Goal: Information Seeking & Learning: Learn about a topic

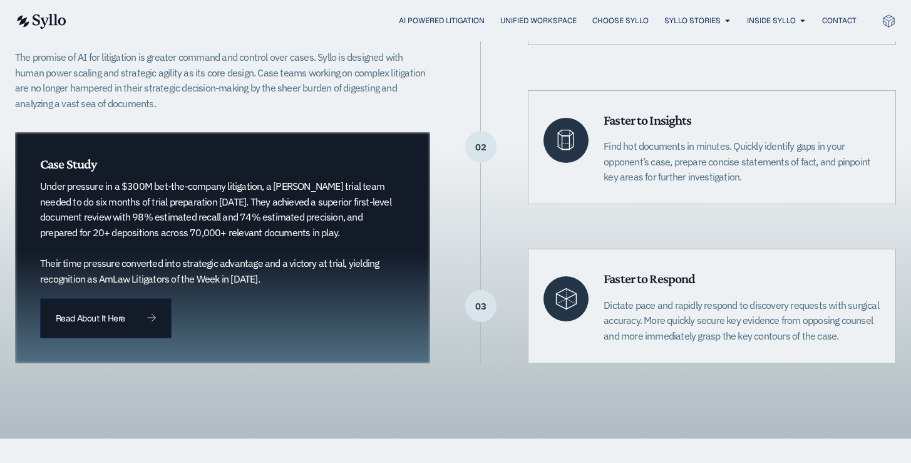
scroll to position [411, 0]
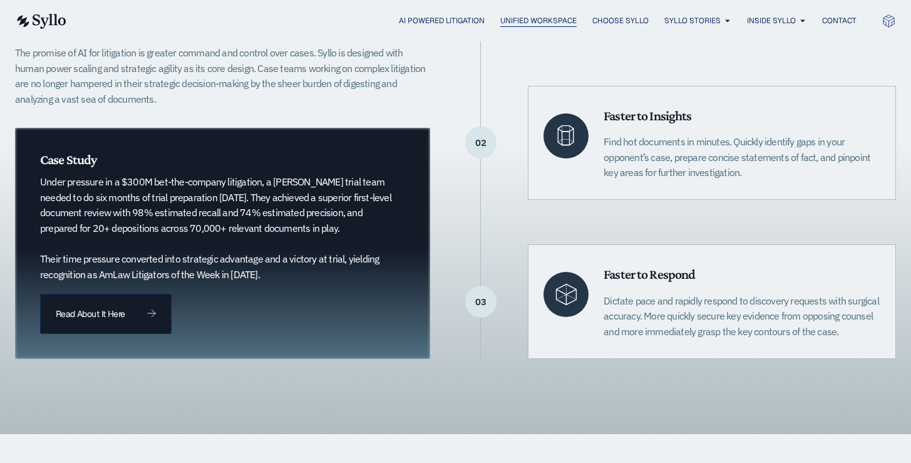
click at [545, 18] on span "Unified Workspace" at bounding box center [538, 20] width 76 height 11
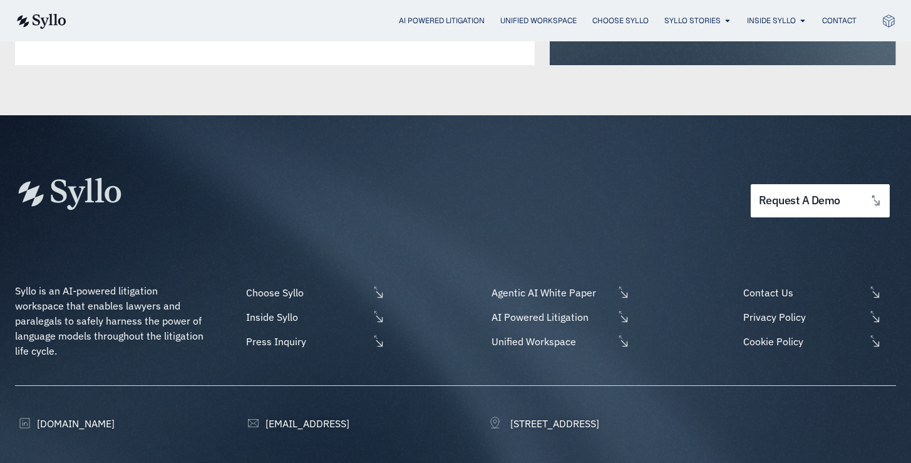
scroll to position [3284, 0]
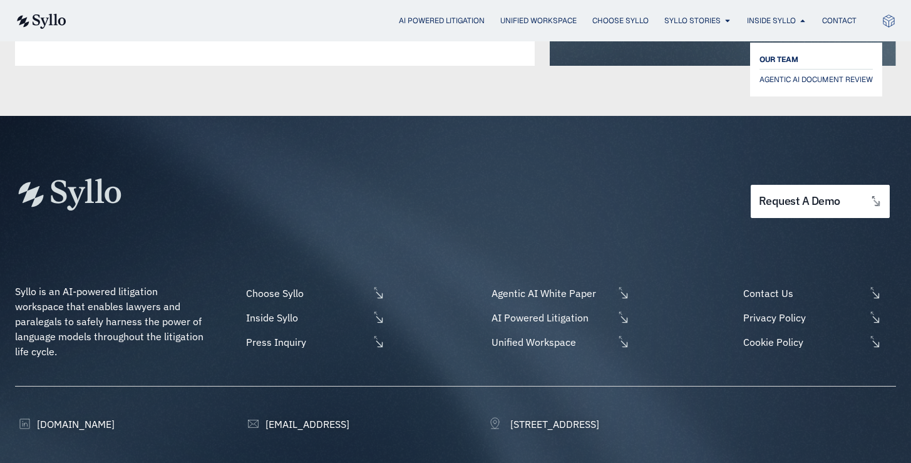
click at [778, 59] on span "OUR TEAM" at bounding box center [778, 59] width 39 height 15
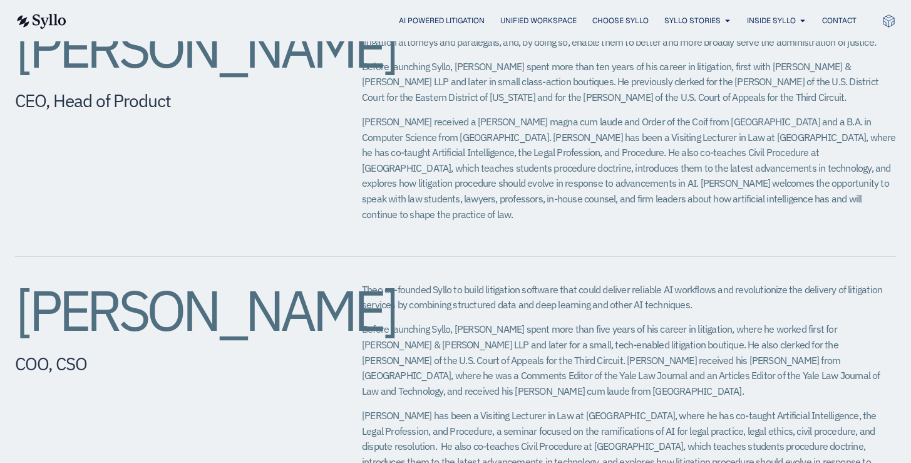
scroll to position [478, 0]
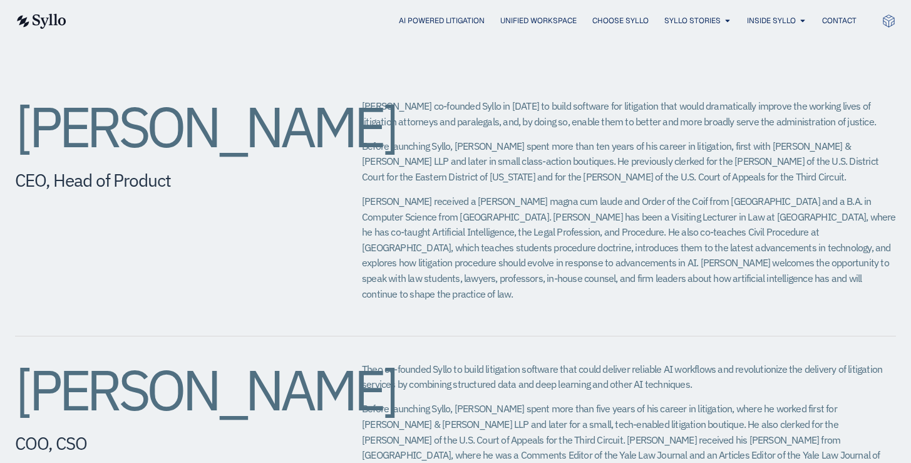
click at [378, 295] on div "[PERSON_NAME] CEO, Head of Product [PERSON_NAME] co-founded Syllo in [DATE] to …" at bounding box center [455, 204] width 881 height 263
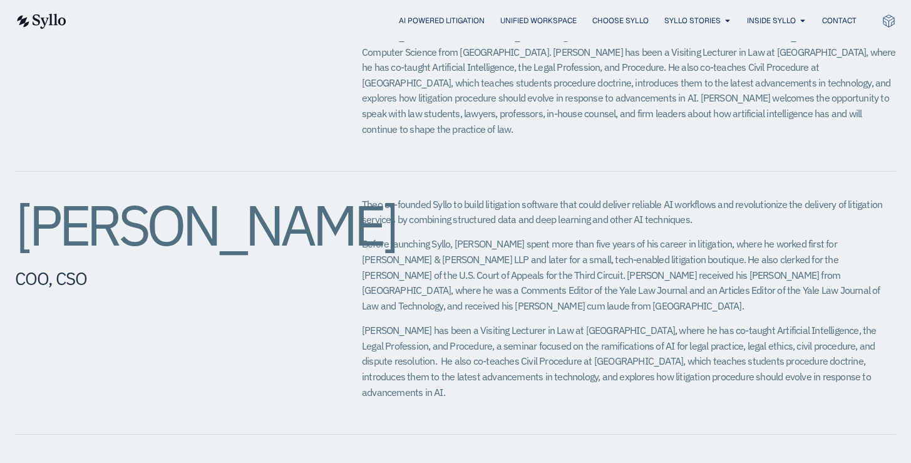
scroll to position [696, 0]
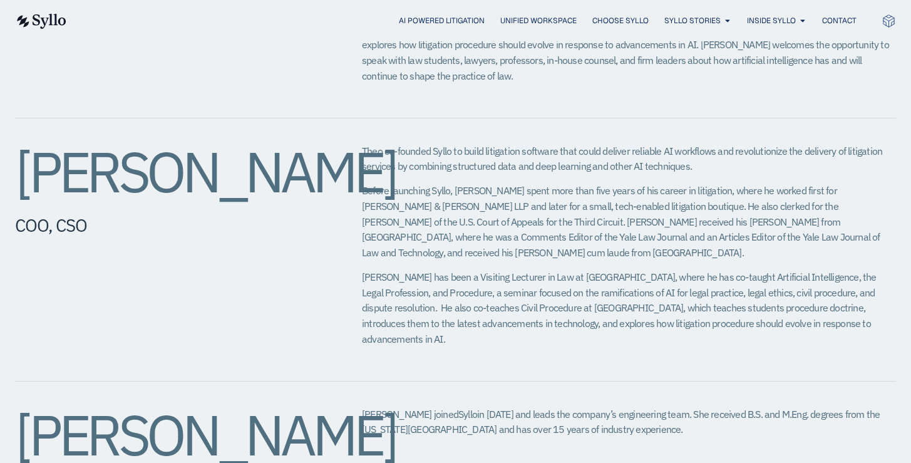
click at [344, 381] on div "[PERSON_NAME] CTO [PERSON_NAME] joined Syllo in [DATE] and leads the company’s …" at bounding box center [455, 452] width 881 height 143
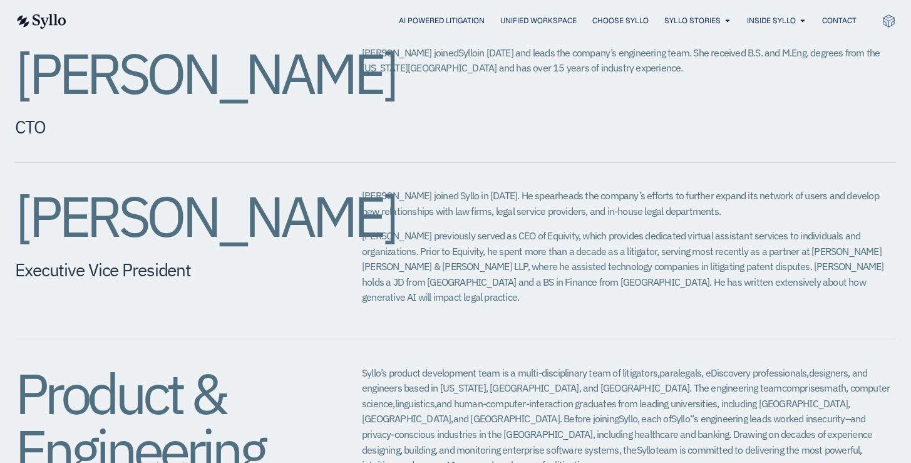
scroll to position [1064, 0]
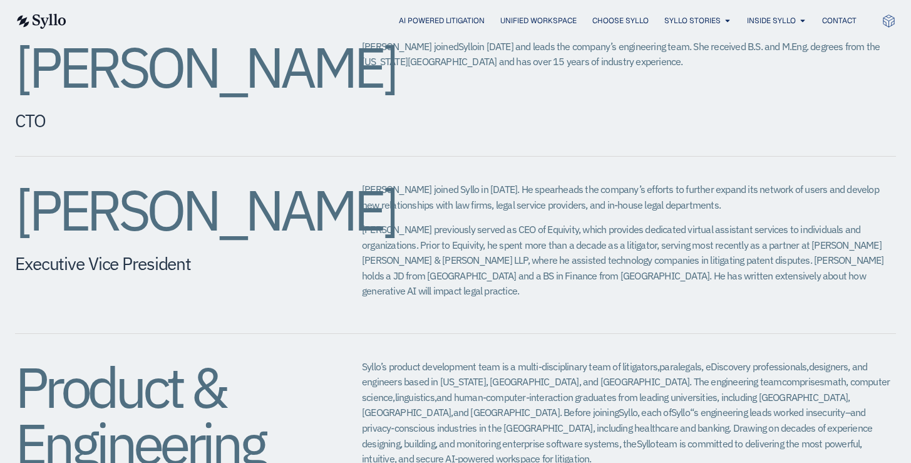
click at [433, 183] on span "[PERSON_NAME] joined Syllo in [DATE]. He spearheads the company’s efforts to fu…" at bounding box center [620, 197] width 517 height 28
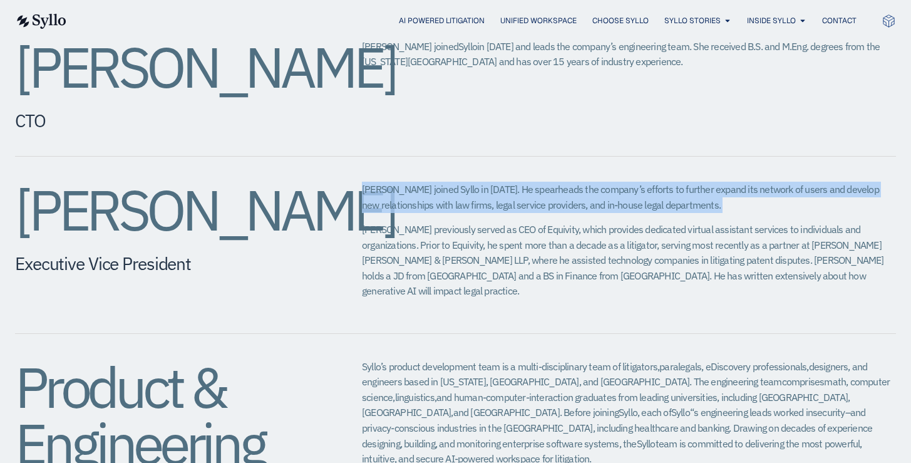
click at [421, 237] on div "[PERSON_NAME] Executive Vice President​ [PERSON_NAME] joined Syllo in [DATE]. H…" at bounding box center [455, 245] width 881 height 177
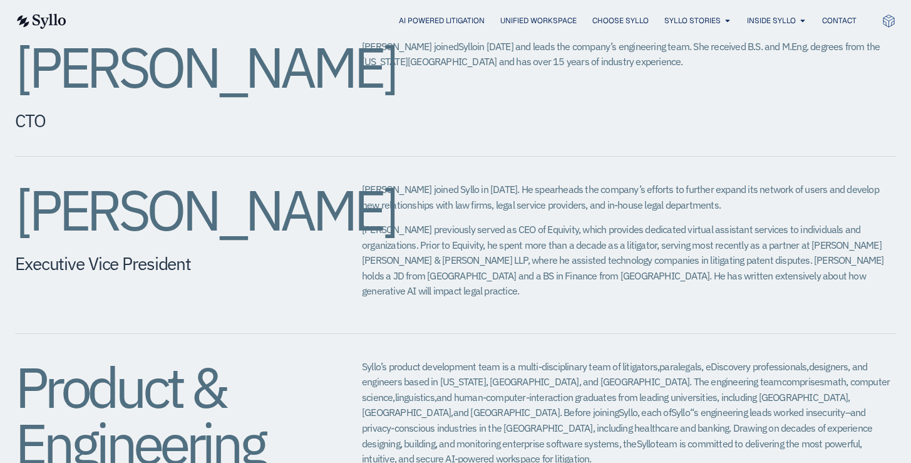
click at [421, 237] on div "[PERSON_NAME] Executive Vice President​ [PERSON_NAME] joined Syllo in [DATE]. H…" at bounding box center [455, 245] width 881 height 177
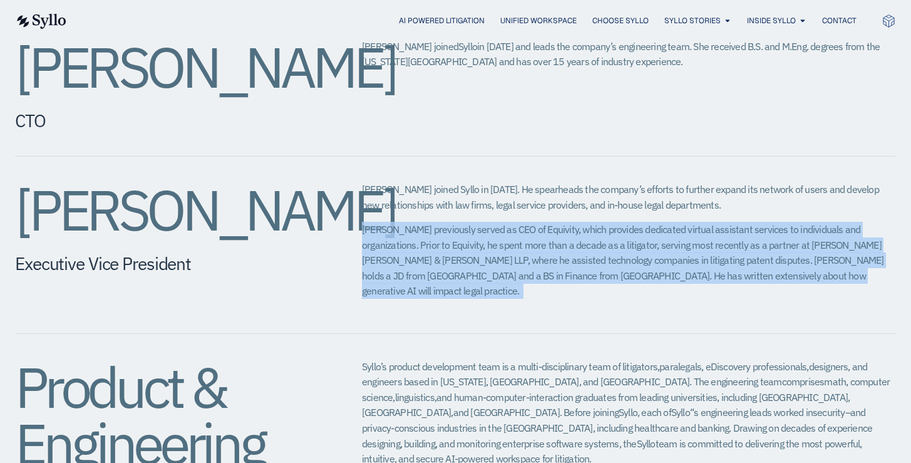
click at [421, 223] on span "[PERSON_NAME] previously served as CEO of Equivity, which provides dedicated vi…" at bounding box center [623, 260] width 522 height 74
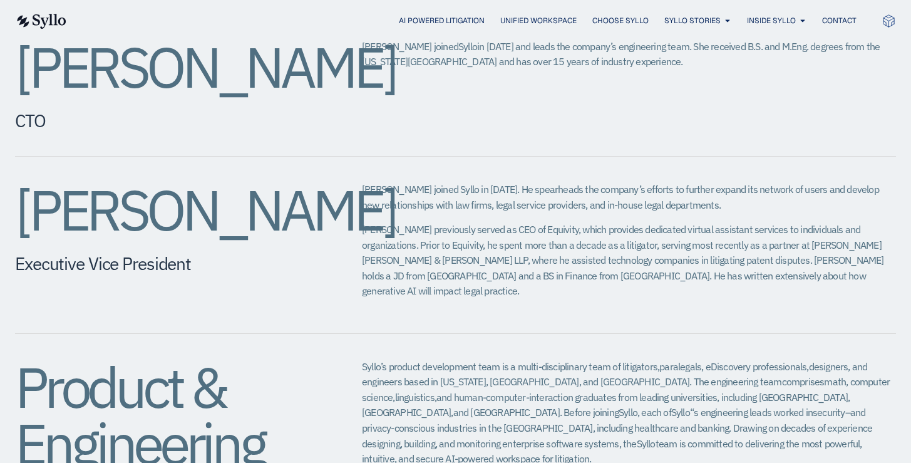
click at [421, 223] on span "[PERSON_NAME] previously served as CEO of Equivity, which provides dedicated vi…" at bounding box center [623, 260] width 522 height 74
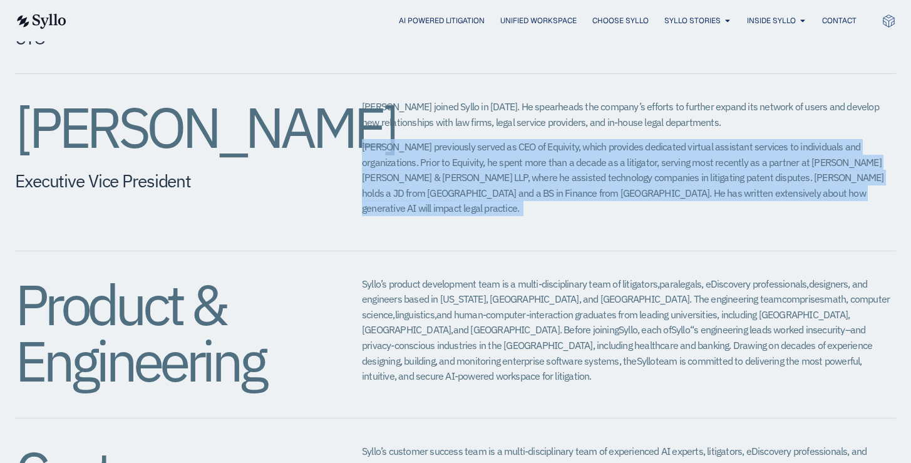
scroll to position [1158, 0]
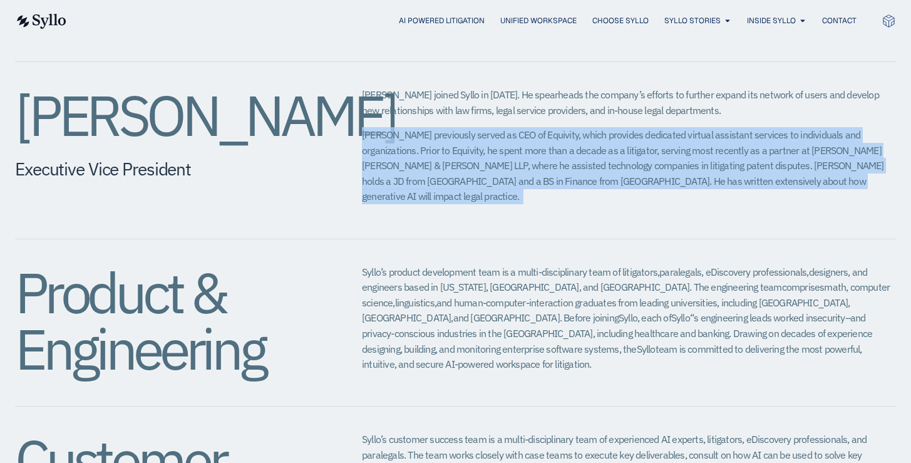
click at [420, 311] on span "and privacy-conscious industries in the [GEOGRAPHIC_DATA], including healthcare…" at bounding box center [617, 332] width 510 height 43
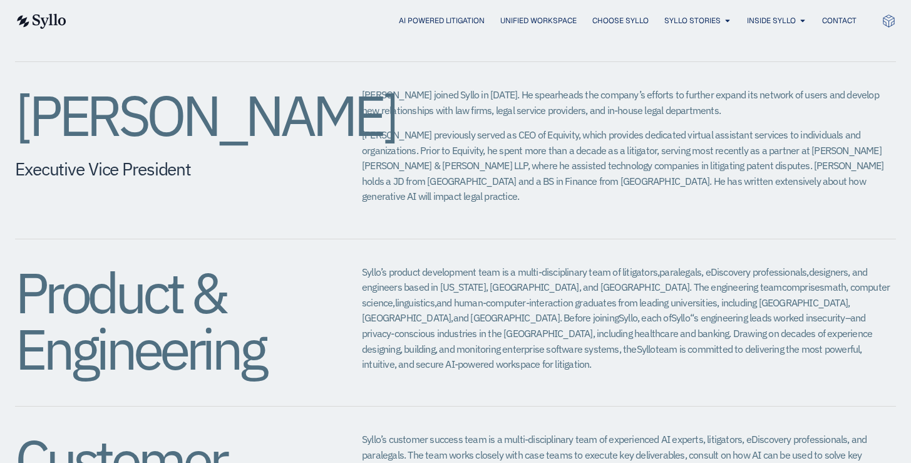
click at [420, 311] on span "and privacy-conscious industries in the [GEOGRAPHIC_DATA], including healthcare…" at bounding box center [617, 332] width 510 height 43
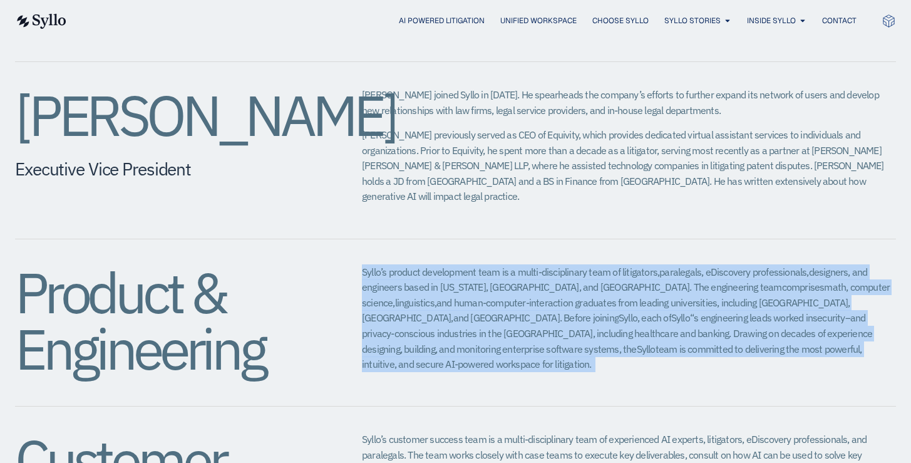
click at [420, 311] on span "and privacy-conscious industries in the [GEOGRAPHIC_DATA], including healthcare…" at bounding box center [617, 332] width 510 height 43
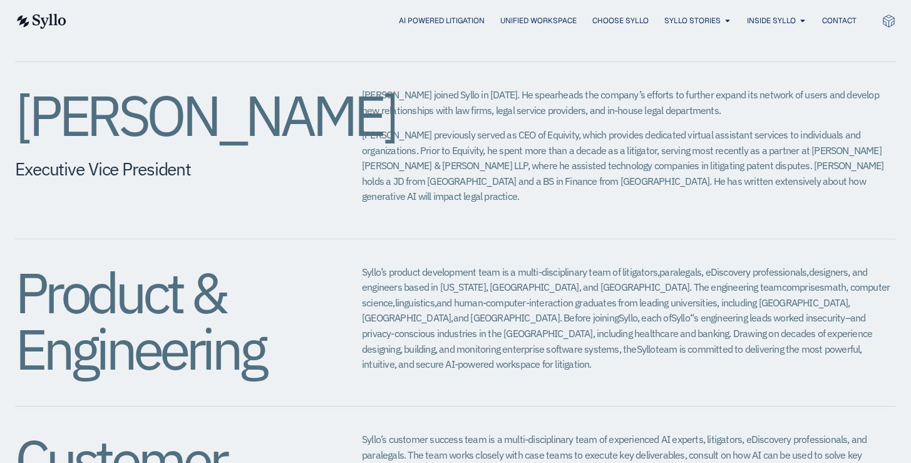
click at [420, 311] on span "and privacy-conscious industries in the [GEOGRAPHIC_DATA], including healthcare…" at bounding box center [617, 332] width 510 height 43
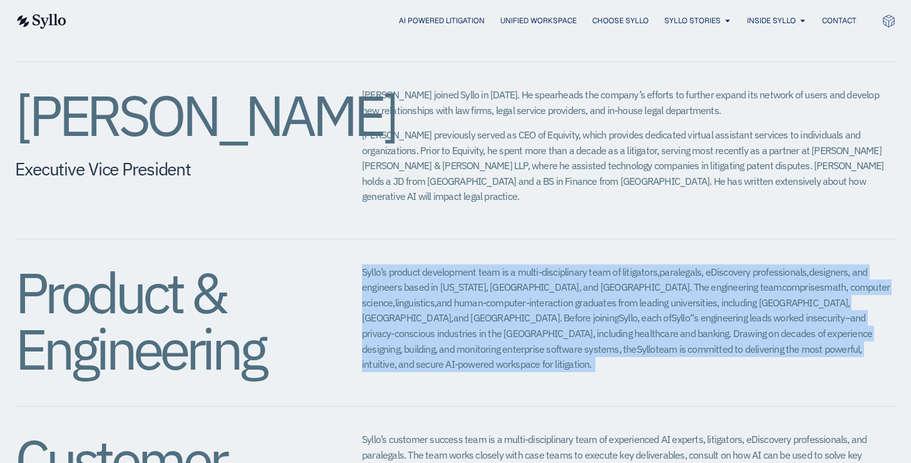
click at [494, 311] on span "and privacy-conscious industries in the [GEOGRAPHIC_DATA], including healthcare…" at bounding box center [617, 332] width 510 height 43
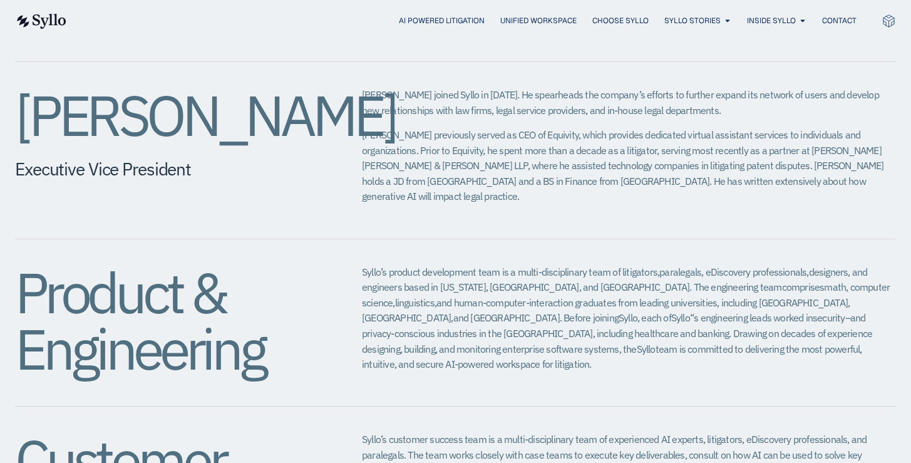
click at [494, 311] on span "and privacy-conscious industries in the [GEOGRAPHIC_DATA], including healthcare…" at bounding box center [617, 332] width 510 height 43
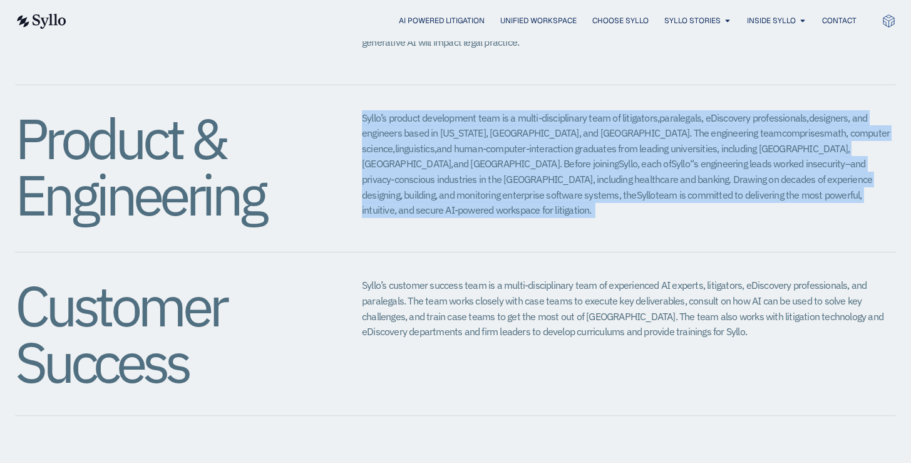
scroll to position [1313, 0]
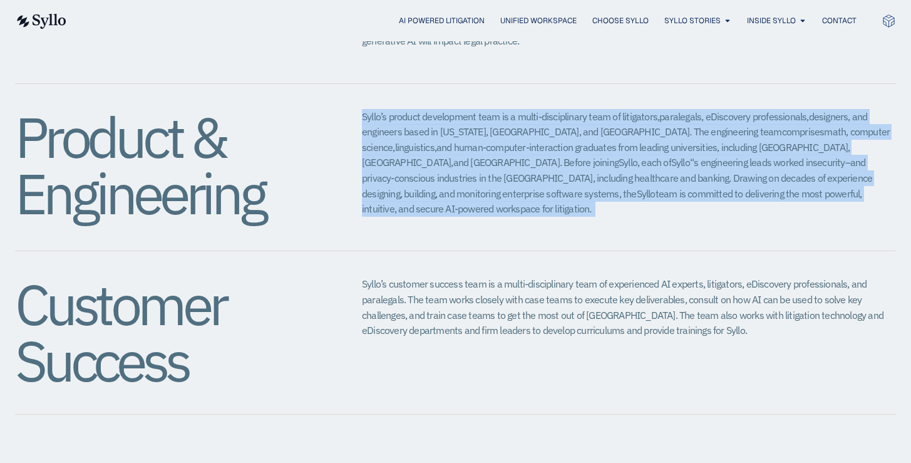
click at [494, 276] on div "Syllo’s customer success team is a multi-disciplinary team of experienced AI ex…" at bounding box center [629, 311] width 534 height 71
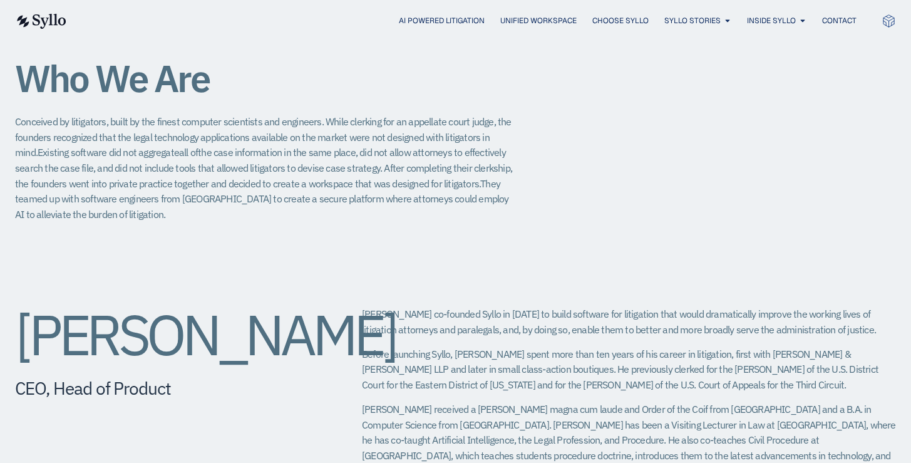
scroll to position [186, 0]
